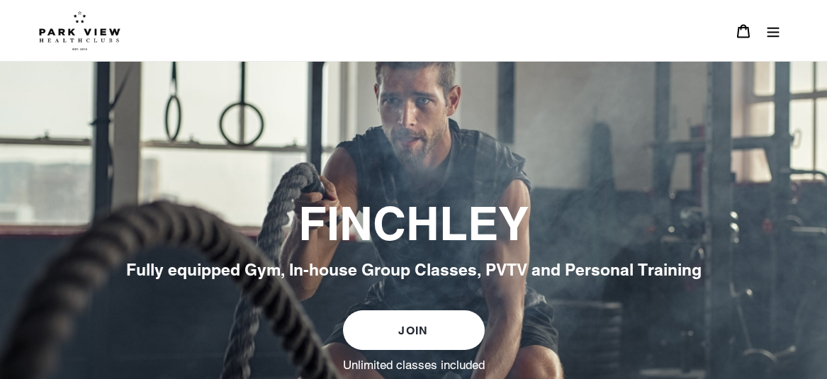
click at [782, 33] on button "Menu" at bounding box center [774, 31] width 30 height 30
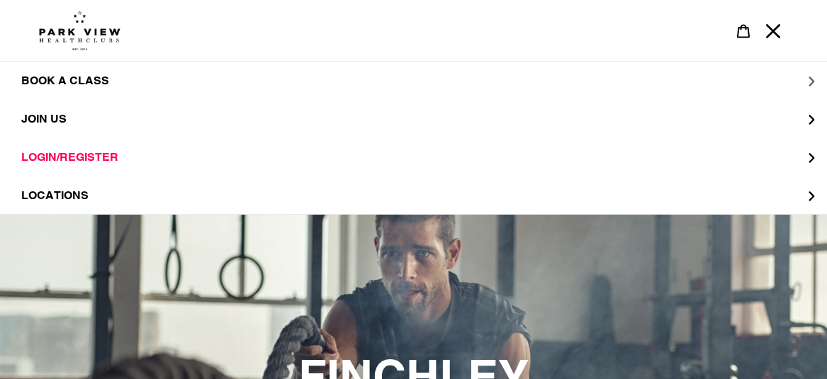
click at [59, 85] on span "BOOK A CLASS" at bounding box center [65, 81] width 88 height 14
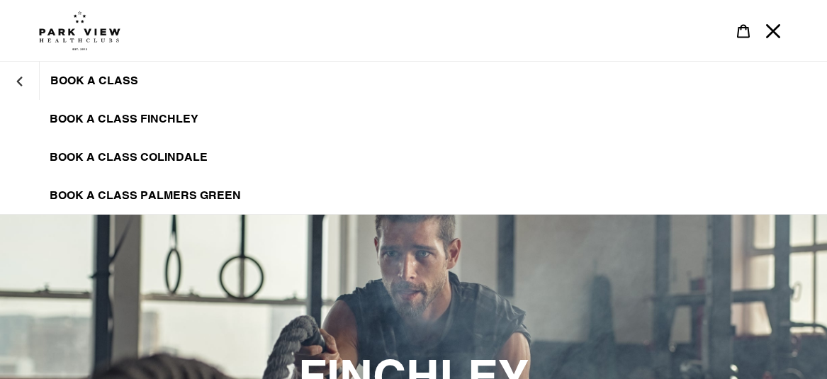
click at [59, 85] on span "BOOK A CLASS" at bounding box center [94, 81] width 88 height 14
click at [92, 126] on link "BOOK A CLASS FINCHLEY" at bounding box center [413, 119] width 827 height 38
